Goal: Task Accomplishment & Management: Manage account settings

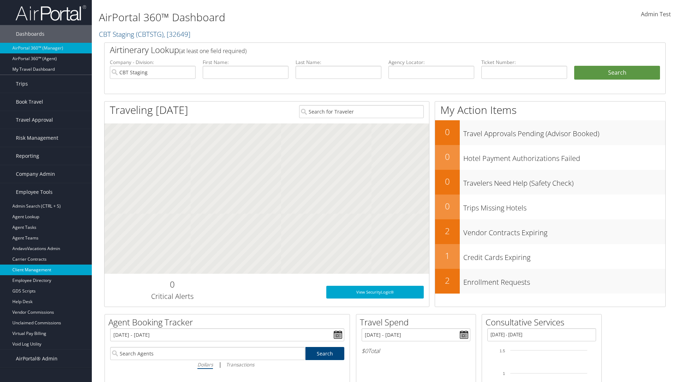
click at [46, 270] on link "Client Management" at bounding box center [46, 269] width 92 height 11
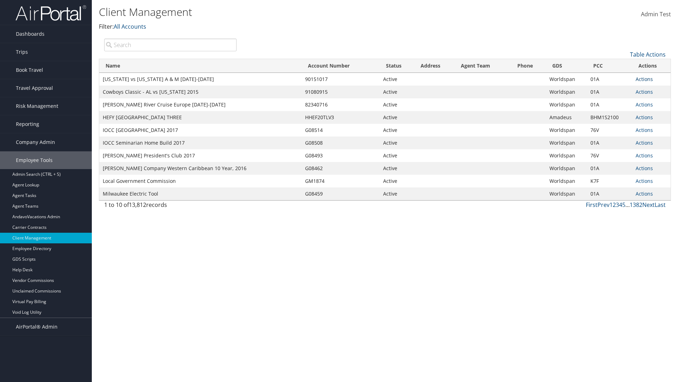
click at [644, 79] on link "Actions" at bounding box center [644, 79] width 17 height 7
click at [621, 89] on link "View Client" at bounding box center [621, 89] width 60 height 12
click at [644, 79] on link "Actions" at bounding box center [644, 79] width 17 height 7
click at [621, 101] on link "Company Settings" at bounding box center [621, 101] width 60 height 12
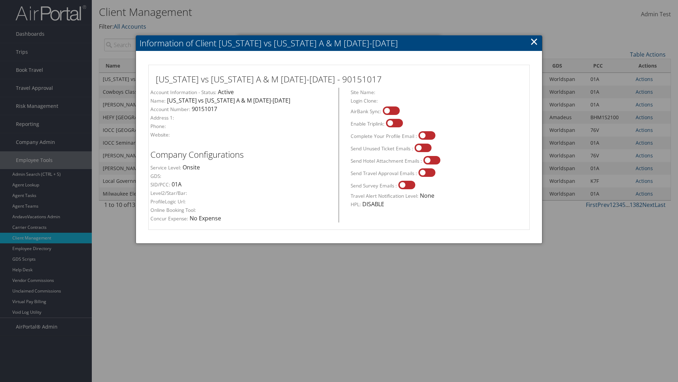
click at [534, 41] on link "×" at bounding box center [534, 41] width 8 height 14
